Goal: Navigation & Orientation: Find specific page/section

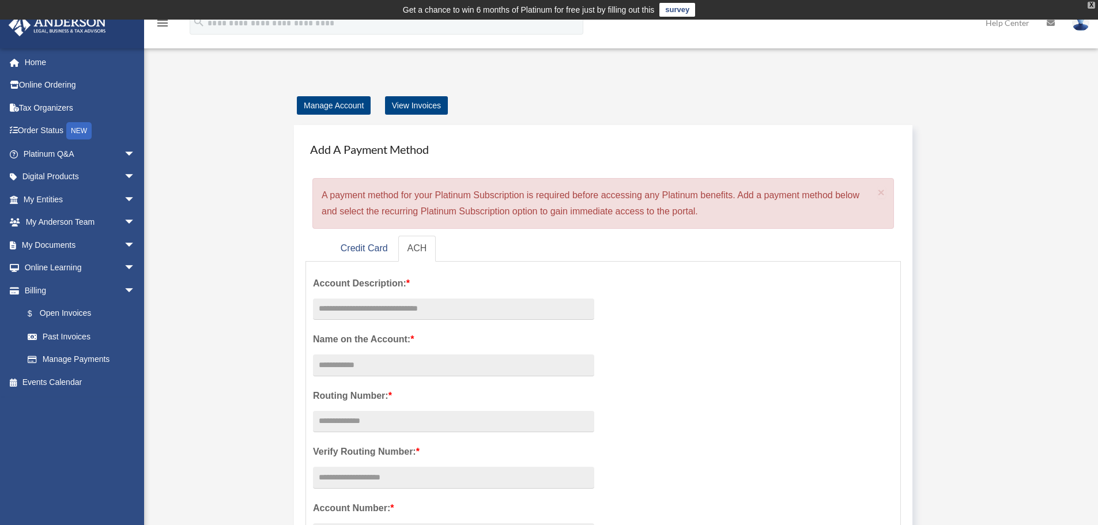
click at [1092, 4] on div "X" at bounding box center [1090, 5] width 7 height 7
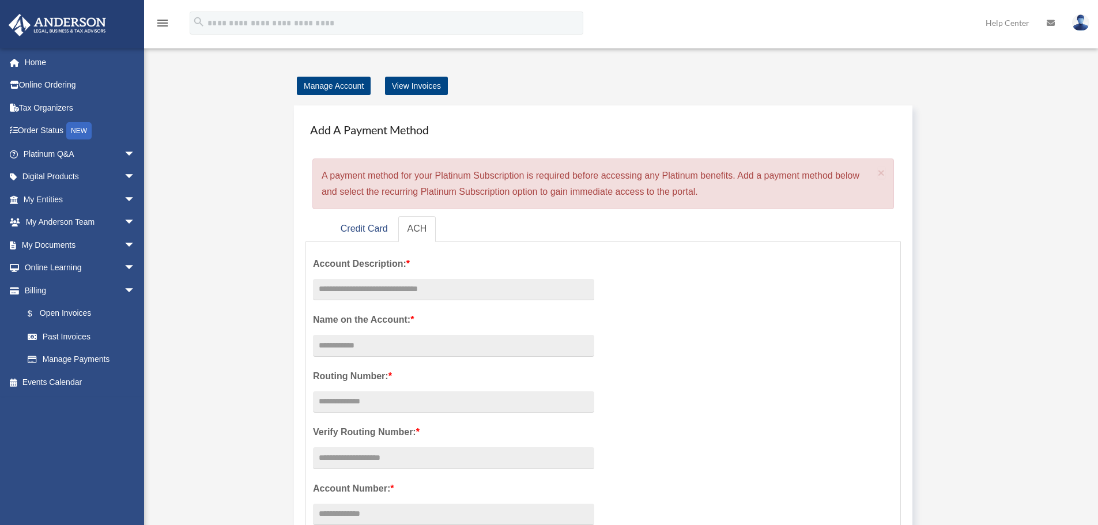
click at [1082, 25] on img at bounding box center [1080, 22] width 17 height 17
click at [721, 82] on div "Manage Account View Invoices" at bounding box center [619, 86] width 657 height 16
click at [42, 222] on link "My Anderson Team arrow_drop_down" at bounding box center [80, 222] width 145 height 23
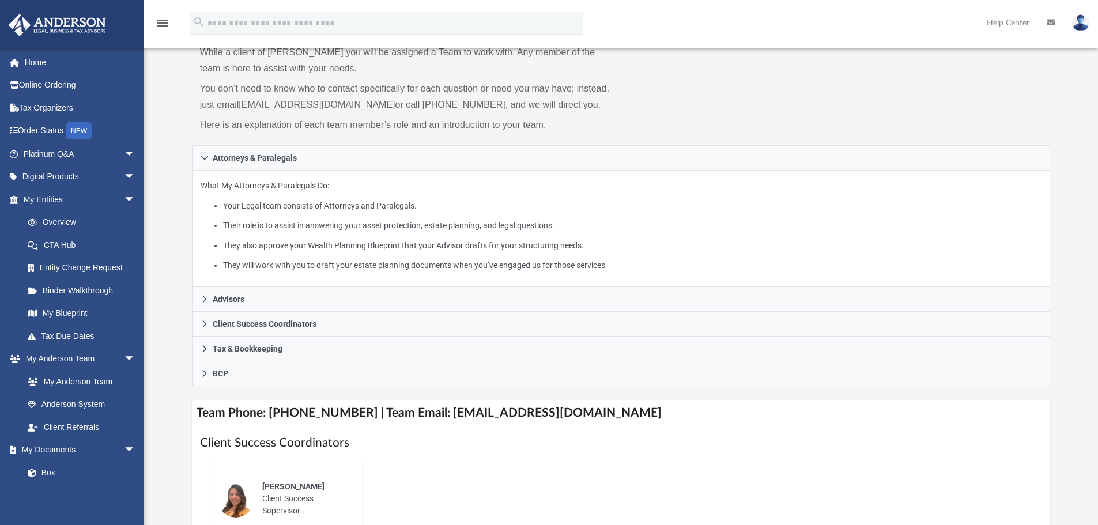
scroll to position [58, 0]
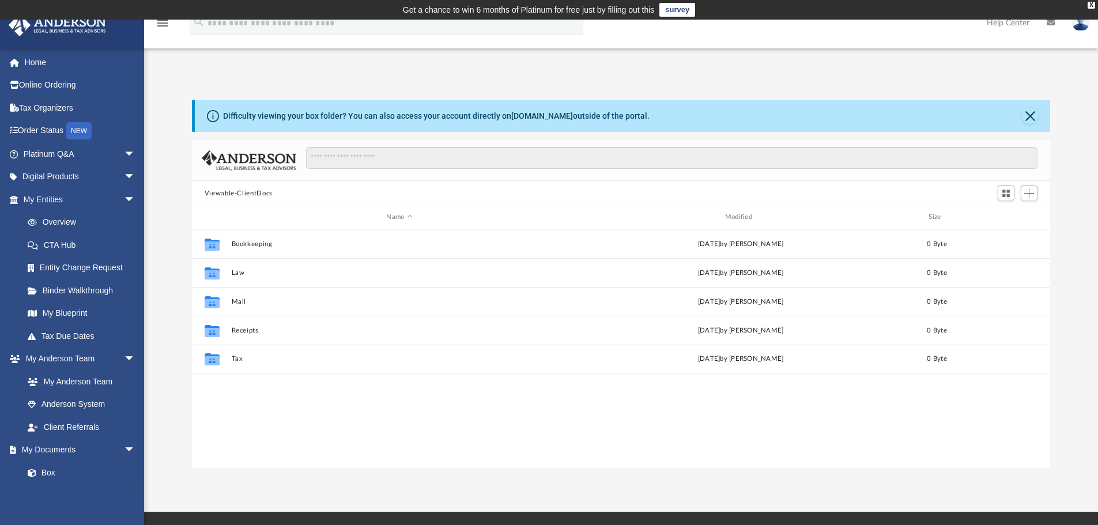
scroll to position [254, 849]
